Goal: Purchase product/service

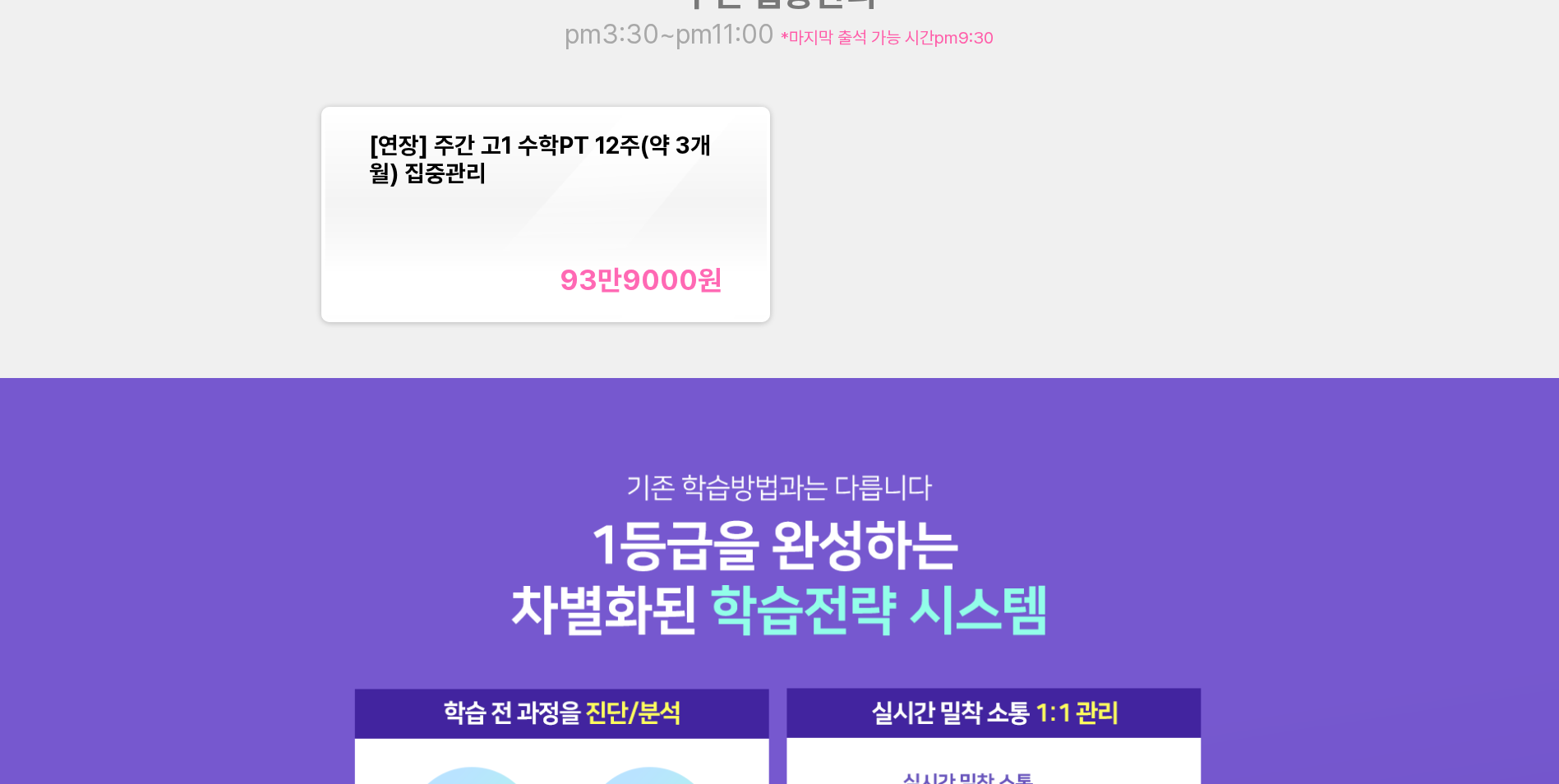
scroll to position [2152, 0]
click at [618, 279] on div "93만9000 원" at bounding box center [641, 280] width 163 height 33
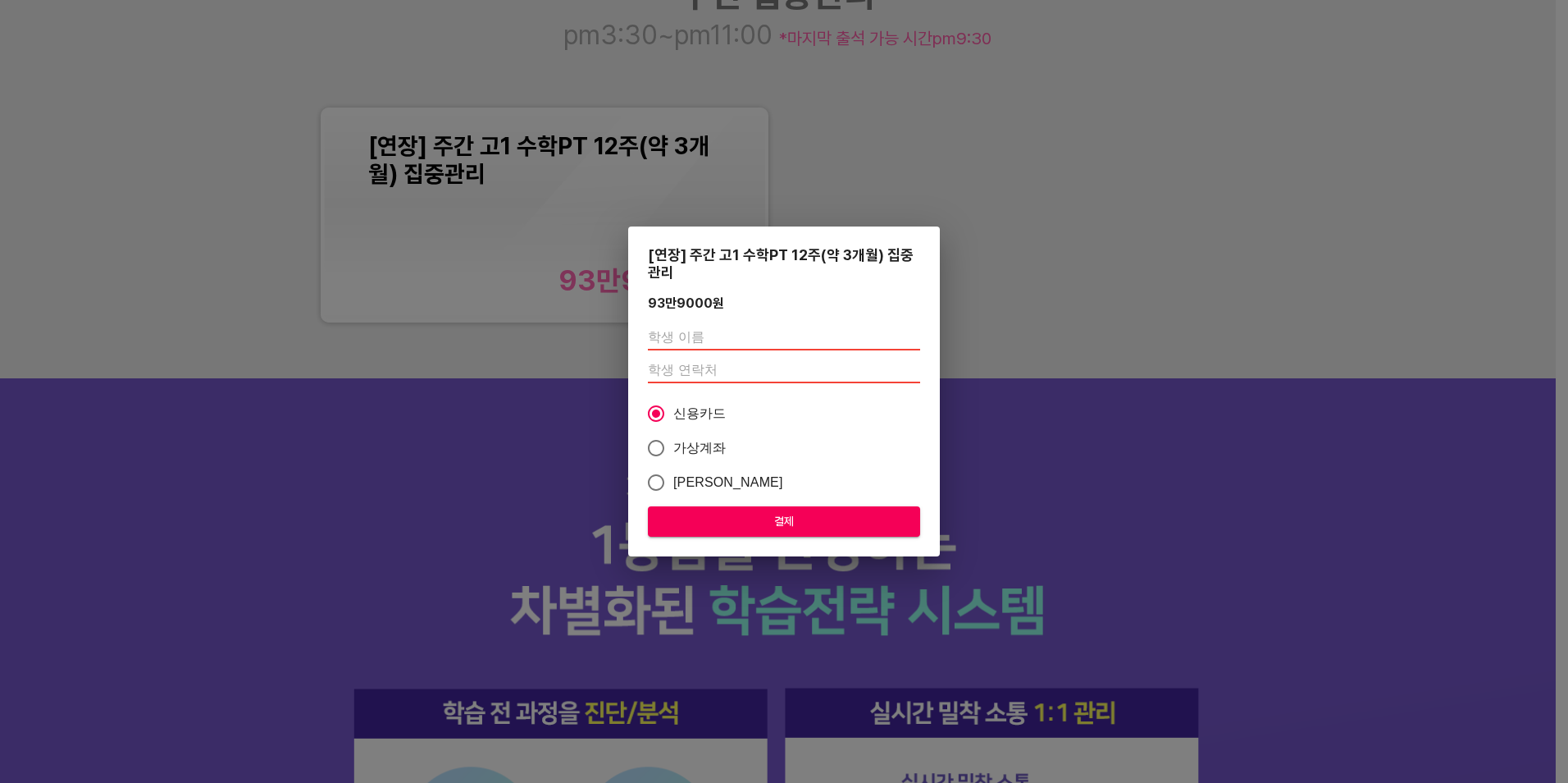
click at [684, 332] on input "text" at bounding box center [784, 337] width 272 height 27
type input "r"
type input "[PERSON_NAME]"
drag, startPoint x: 674, startPoint y: 371, endPoint x: 733, endPoint y: 368, distance: 59.1
click at [677, 369] on input "010" at bounding box center [784, 370] width 272 height 27
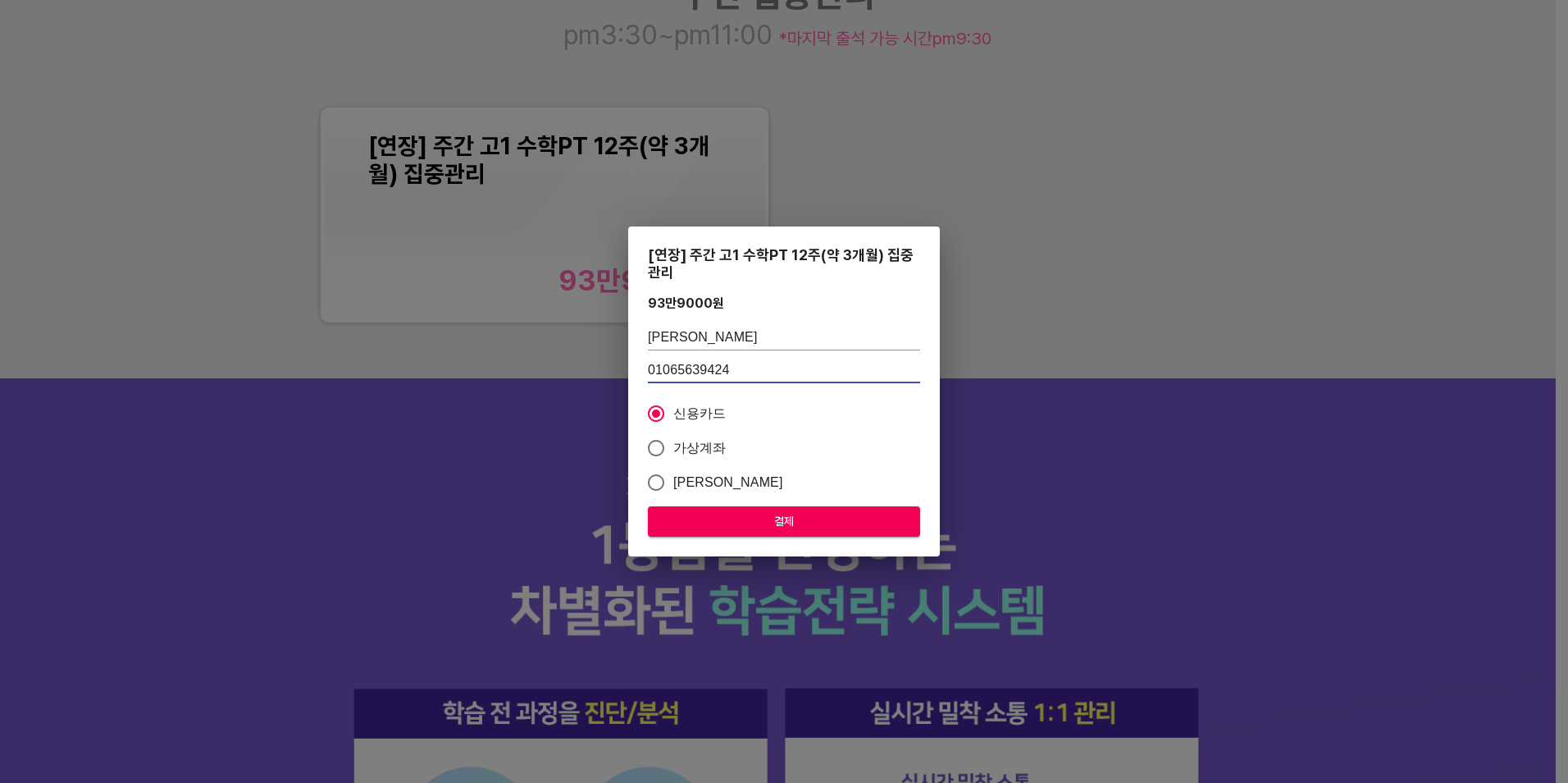
type input "01065639424"
click at [779, 523] on span "결제" at bounding box center [784, 522] width 246 height 21
